Goal: Information Seeking & Learning: Learn about a topic

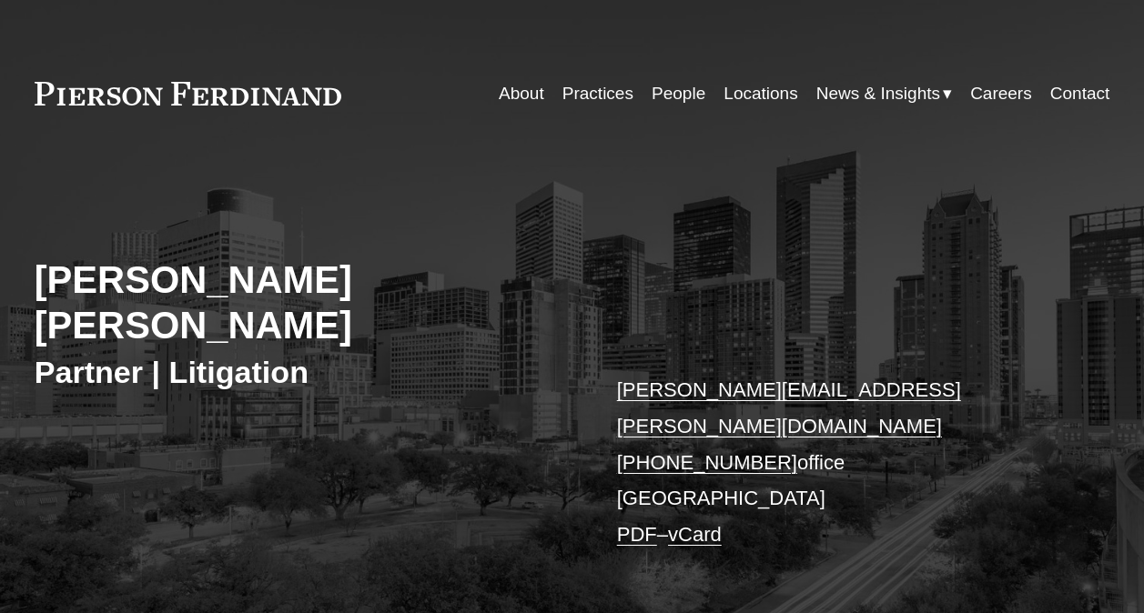
scroll to position [36, 0]
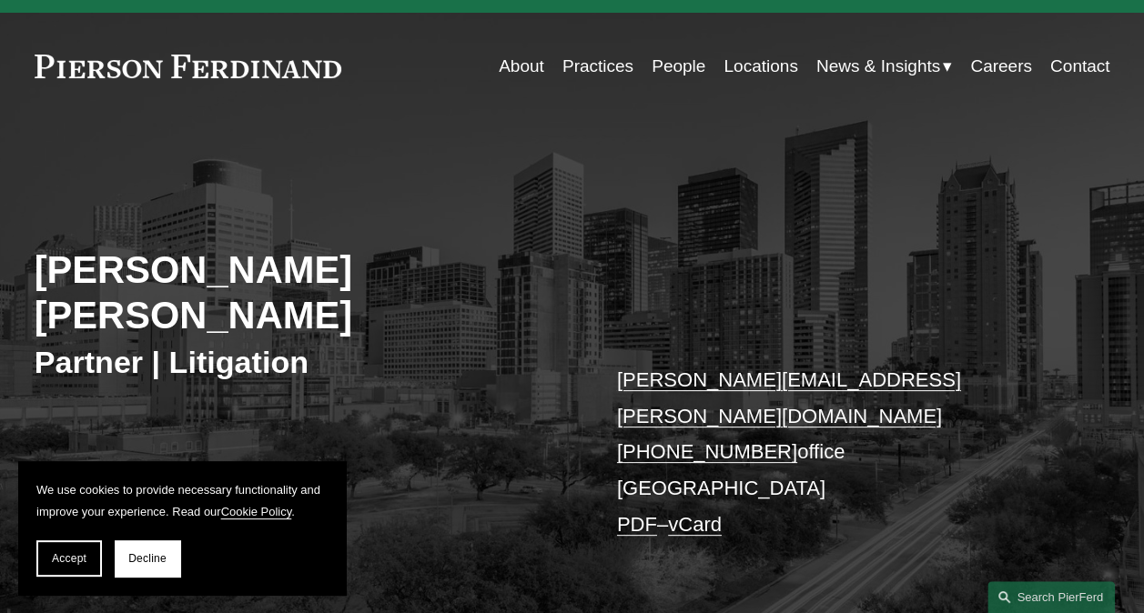
click at [664, 61] on link "People" at bounding box center [678, 66] width 54 height 35
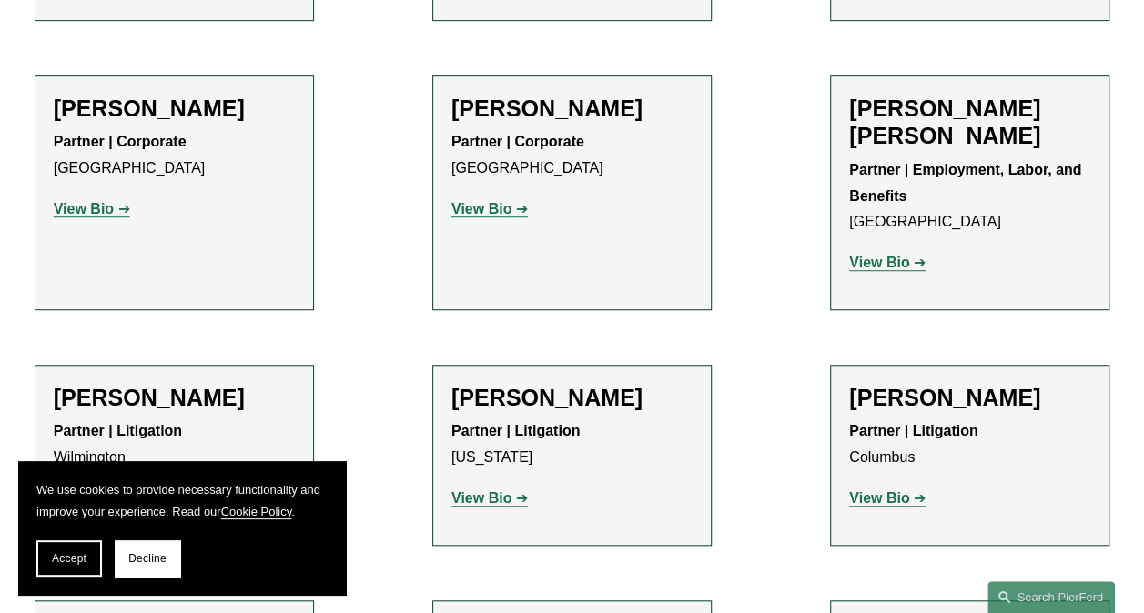
scroll to position [4185, 0]
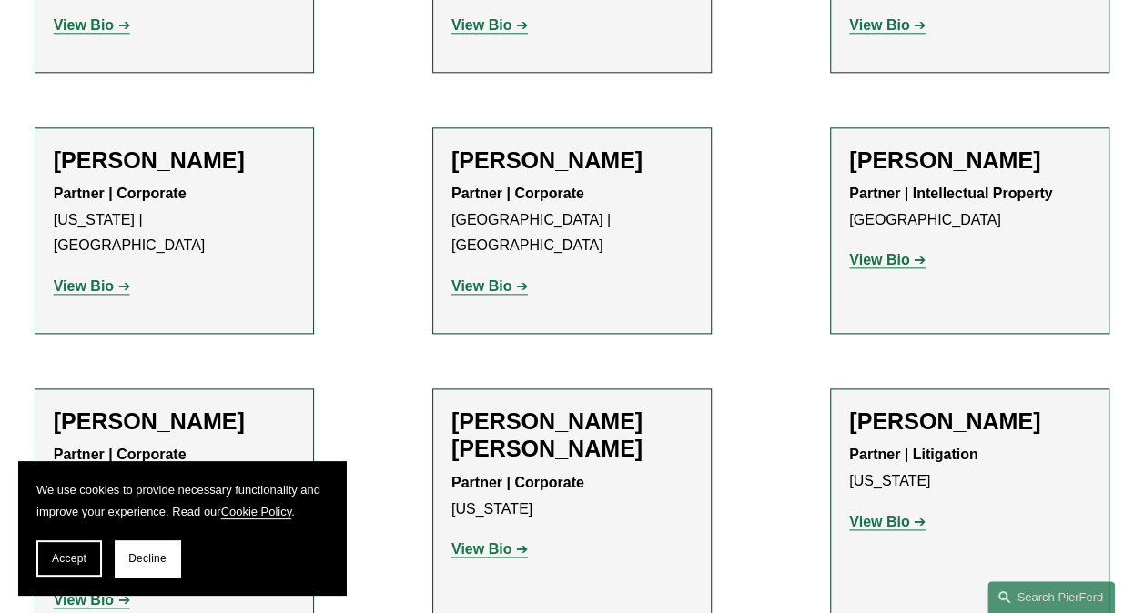
click at [664, 146] on div "[PERSON_NAME] Partner | Corporate [GEOGRAPHIC_DATA] | [GEOGRAPHIC_DATA] View Bi…" at bounding box center [571, 230] width 241 height 168
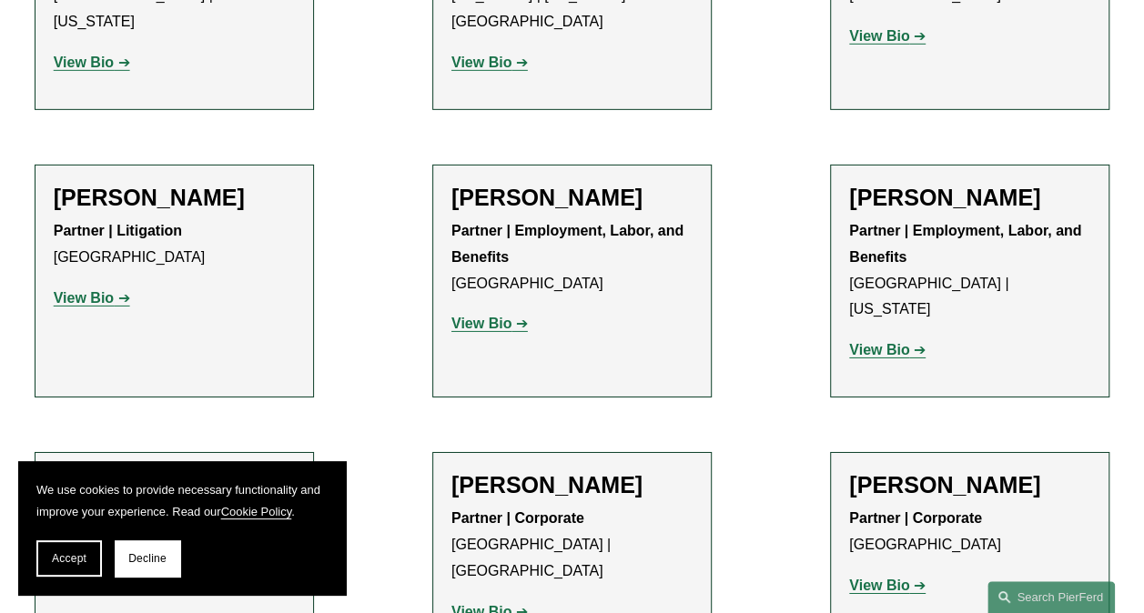
scroll to position [16999, 0]
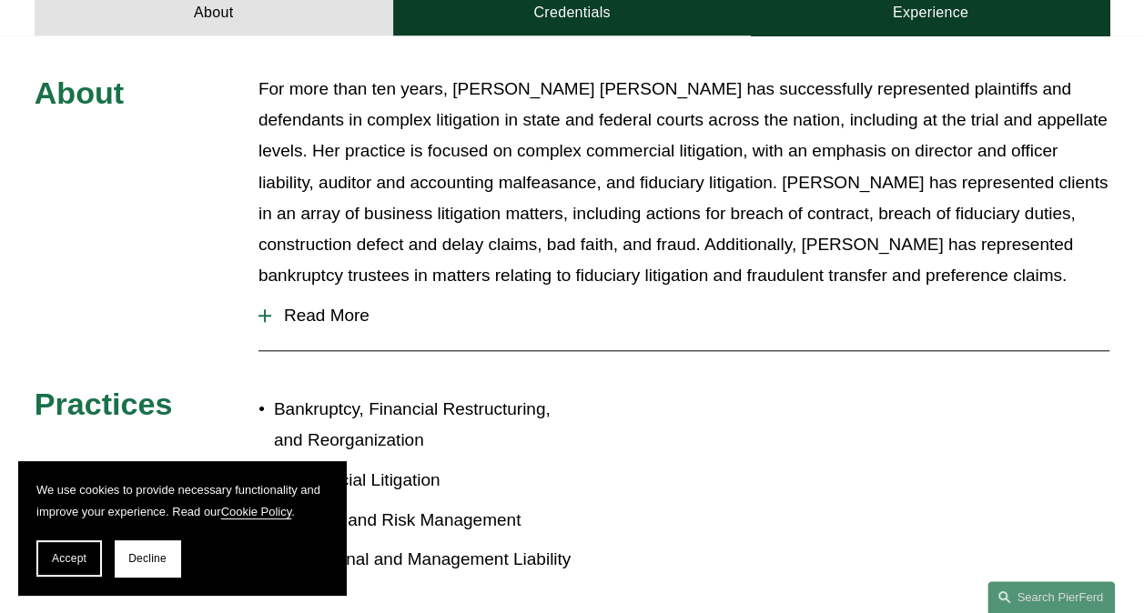
scroll to position [691, 0]
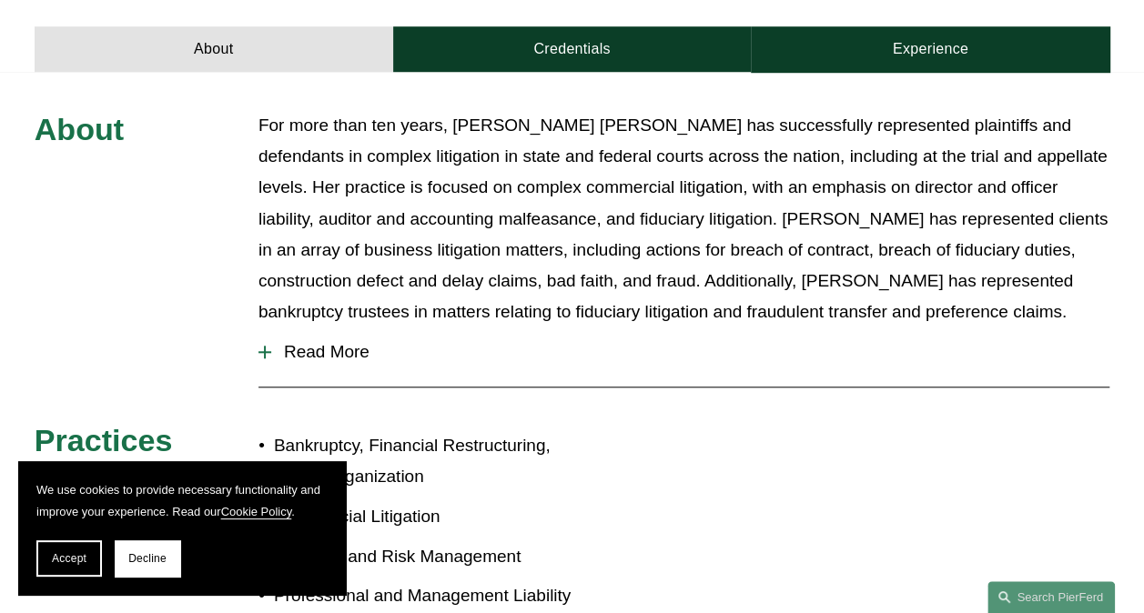
click at [277, 342] on span "Read More" at bounding box center [690, 352] width 838 height 20
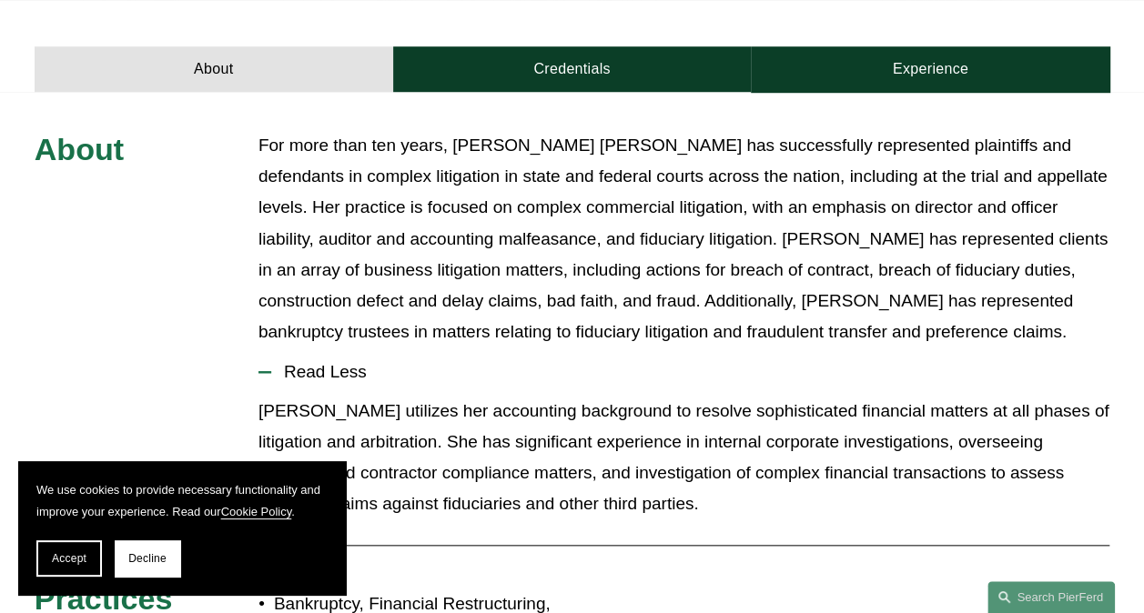
scroll to position [562, 0]
